Goal: Navigation & Orientation: Find specific page/section

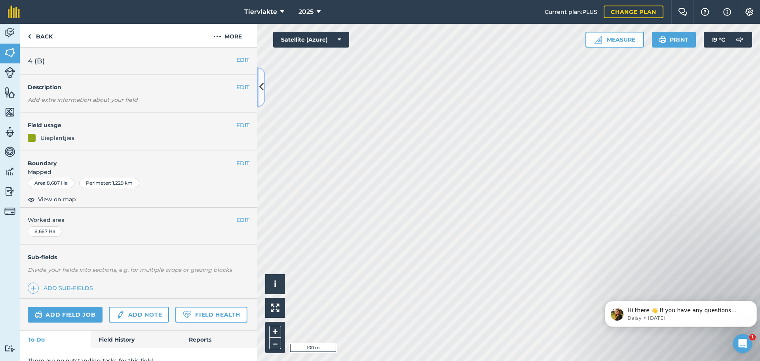
click at [262, 88] on icon at bounding box center [261, 87] width 4 height 14
